Goal: Transaction & Acquisition: Purchase product/service

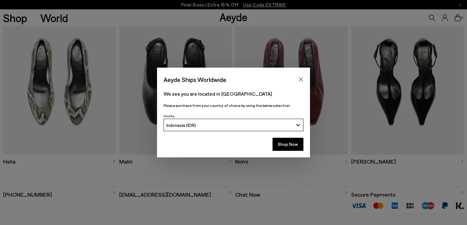
scroll to position [97, 0]
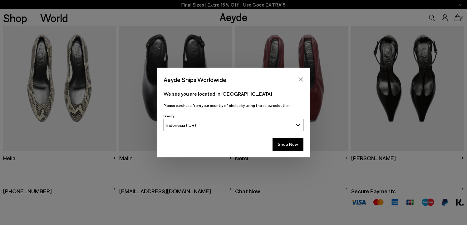
click at [229, 125] on div "Indonesia (IDR)" at bounding box center [229, 125] width 127 height 5
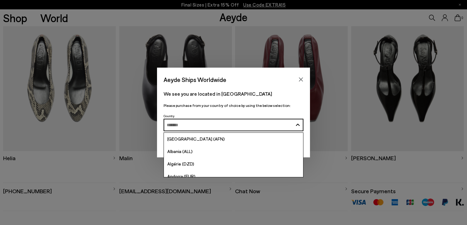
click at [229, 125] on input "Search and Enter" at bounding box center [230, 125] width 126 height 5
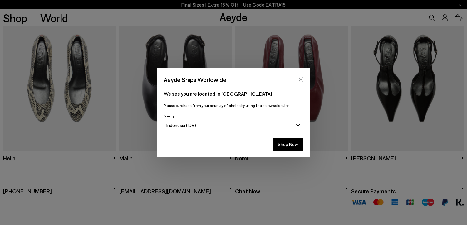
click at [229, 125] on div "Indonesia (IDR)" at bounding box center [229, 125] width 127 height 5
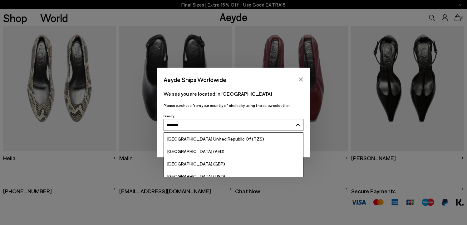
click at [164, 119] on button "Indonesia (IDR) ******" at bounding box center [234, 125] width 140 height 12
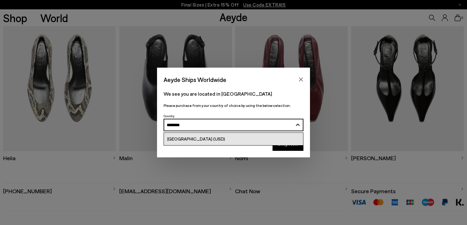
type input "********"
click at [230, 140] on link "[GEOGRAPHIC_DATA] (USD)" at bounding box center [233, 139] width 139 height 12
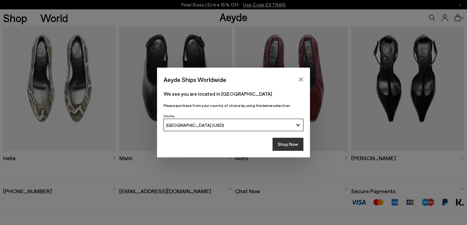
click at [282, 141] on button "Shop Now" at bounding box center [287, 144] width 31 height 13
click at [454, 128] on div at bounding box center [233, 128] width 467 height 0
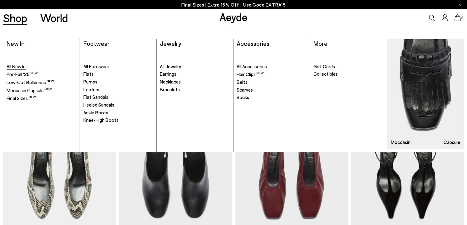
click at [23, 68] on span "All New In" at bounding box center [16, 67] width 19 height 6
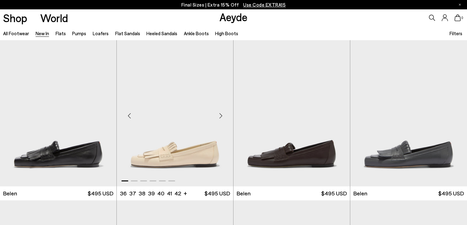
click at [221, 117] on div "Next slide" at bounding box center [220, 116] width 19 height 19
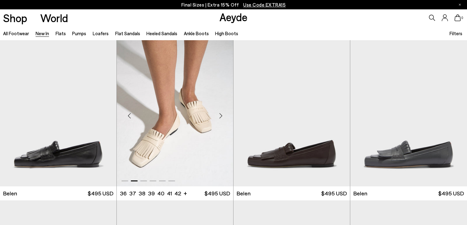
click at [221, 118] on div "Next slide" at bounding box center [220, 116] width 19 height 19
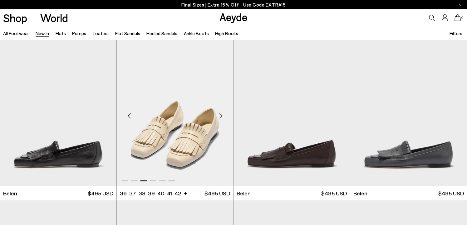
click at [221, 118] on div "Next slide" at bounding box center [220, 116] width 19 height 19
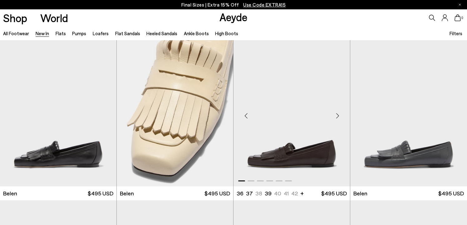
click at [338, 117] on div "Next slide" at bounding box center [337, 116] width 19 height 19
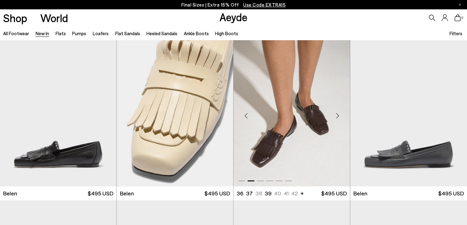
click at [338, 117] on div "Next slide" at bounding box center [337, 116] width 19 height 19
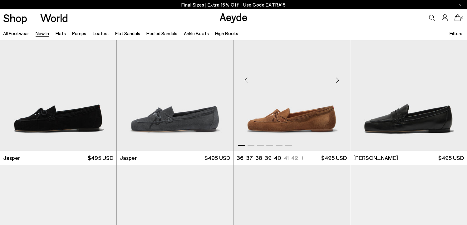
scroll to position [193, 0]
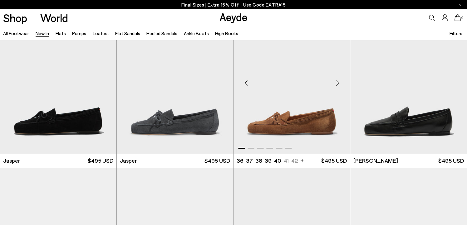
click at [337, 81] on div "Next slide" at bounding box center [337, 83] width 19 height 19
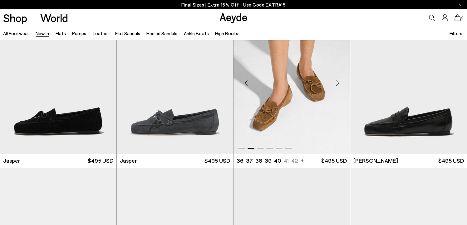
click at [337, 81] on div "Next slide" at bounding box center [337, 83] width 19 height 19
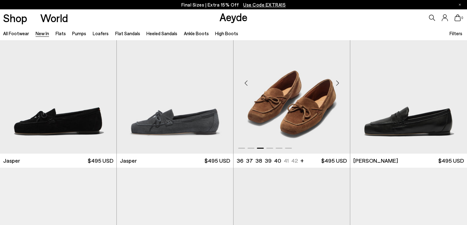
click at [337, 81] on div "Next slide" at bounding box center [337, 83] width 19 height 19
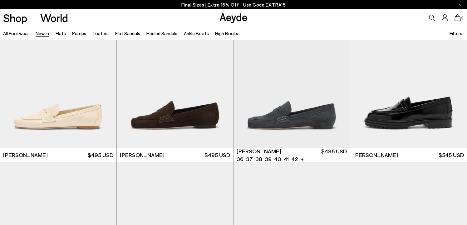
scroll to position [361, 0]
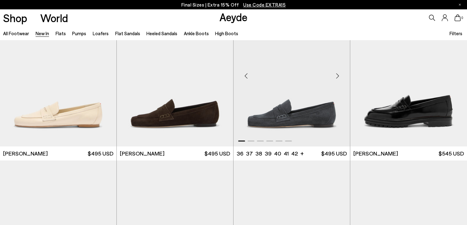
click at [337, 78] on div "Next slide" at bounding box center [337, 76] width 19 height 19
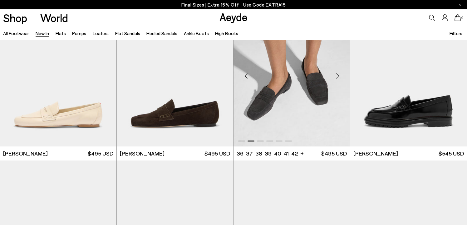
click at [337, 78] on div "Next slide" at bounding box center [337, 76] width 19 height 19
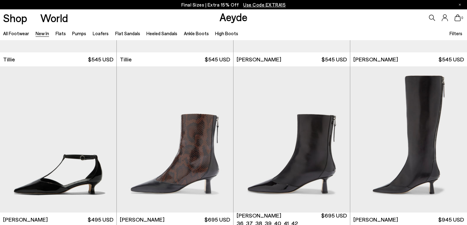
scroll to position [1412, 0]
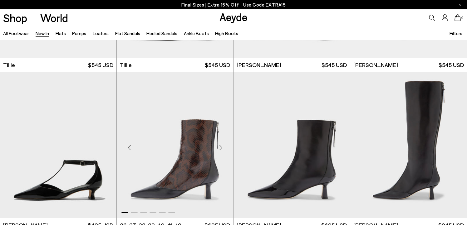
click at [222, 146] on div "Next slide" at bounding box center [220, 147] width 19 height 19
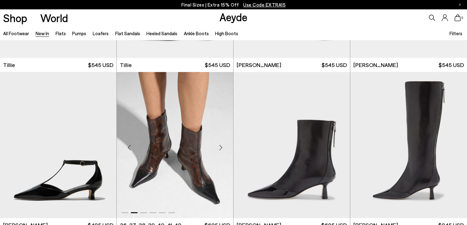
click at [222, 146] on div "Next slide" at bounding box center [220, 147] width 19 height 19
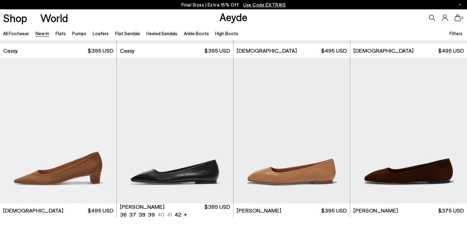
scroll to position [2908, 0]
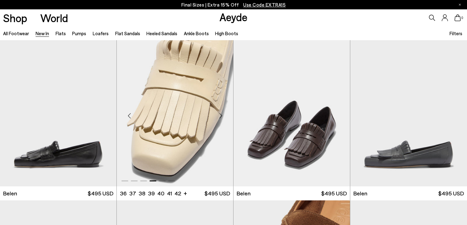
click at [219, 117] on div "Next slide" at bounding box center [220, 116] width 19 height 19
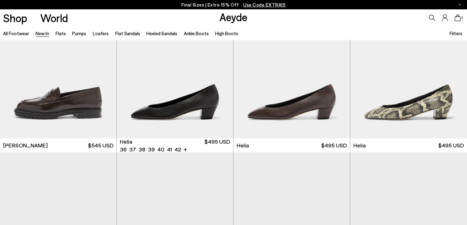
scroll to position [533, 0]
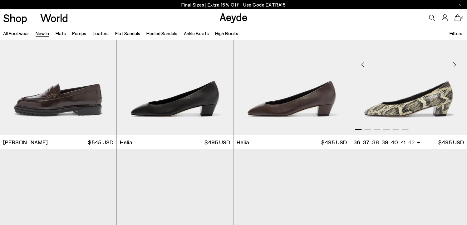
click at [453, 65] on div "Next slide" at bounding box center [454, 65] width 19 height 19
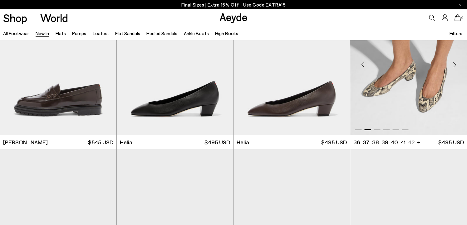
click at [453, 65] on div "Next slide" at bounding box center [454, 65] width 19 height 19
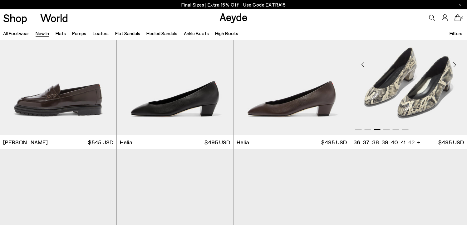
click at [453, 65] on div "Next slide" at bounding box center [454, 65] width 19 height 19
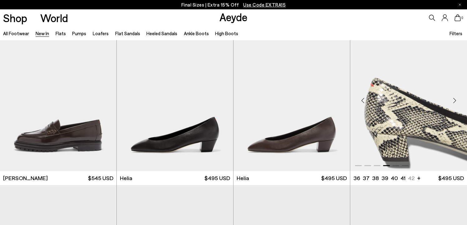
scroll to position [495, 0]
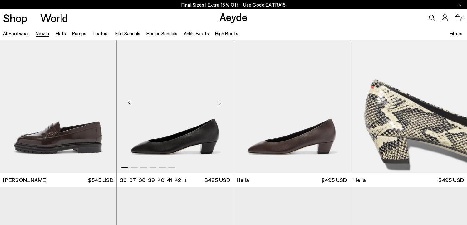
click at [221, 101] on div "Next slide" at bounding box center [220, 102] width 19 height 19
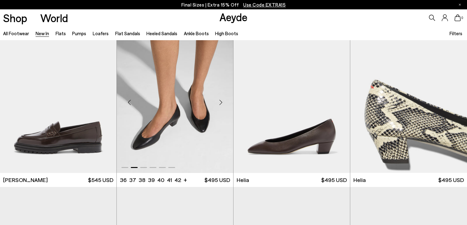
click at [221, 101] on div "Next slide" at bounding box center [220, 102] width 19 height 19
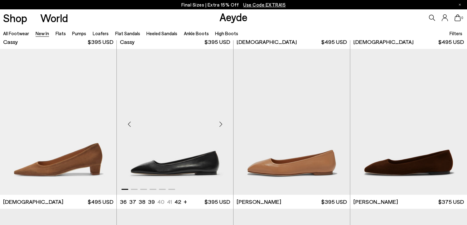
scroll to position [2731, 0]
